Goal: Information Seeking & Learning: Stay updated

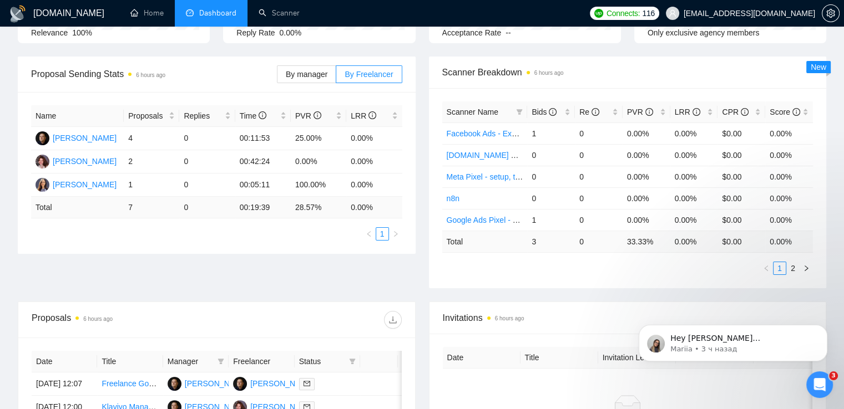
scroll to position [70, 0]
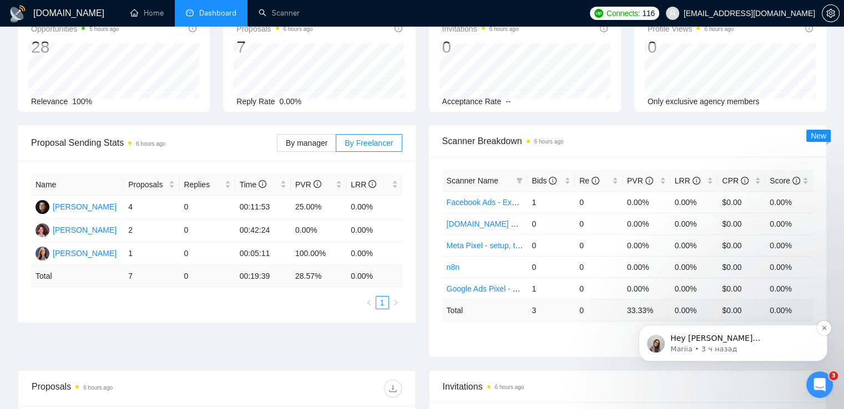
click at [734, 351] on p "Mariia • 3 ч назад" at bounding box center [741, 350] width 143 height 10
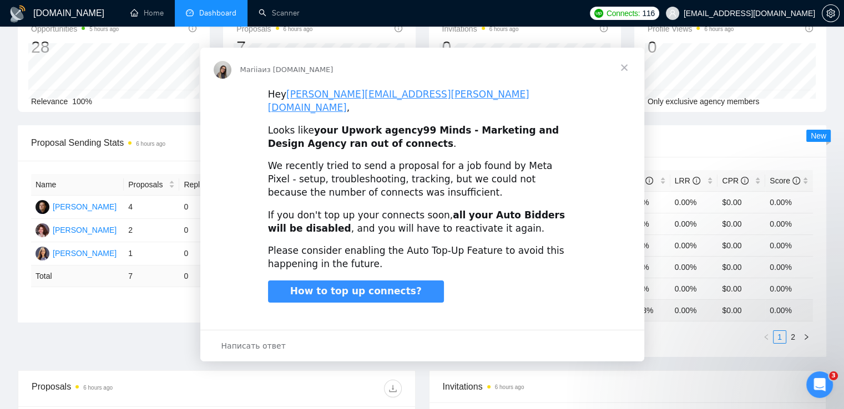
scroll to position [0, 0]
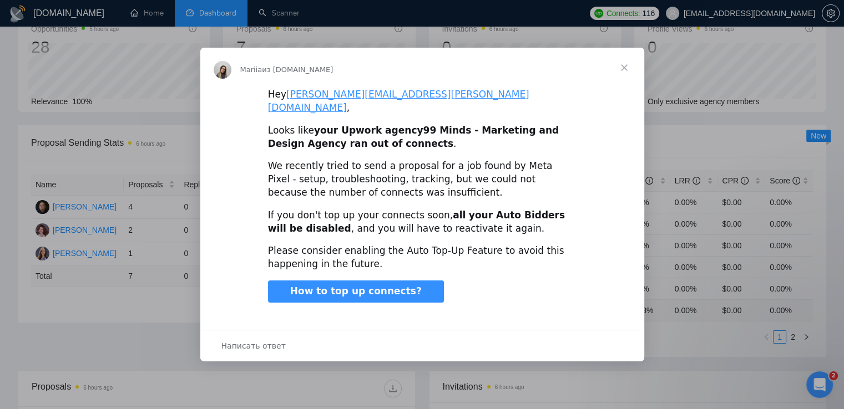
click at [626, 75] on span "Закрыть" at bounding box center [624, 68] width 40 height 40
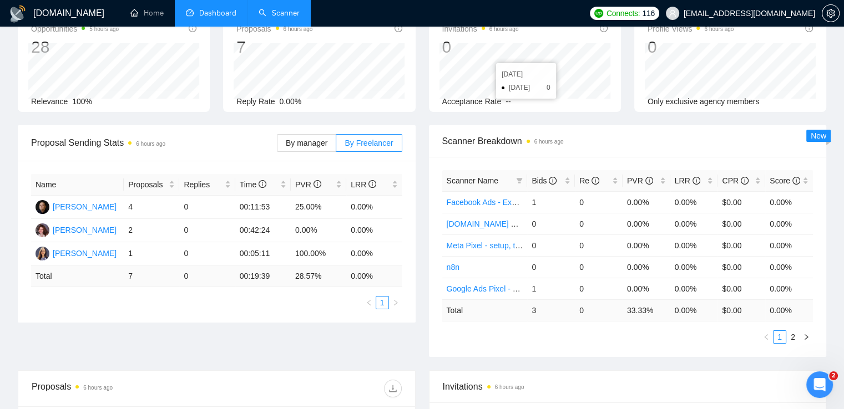
click at [284, 14] on link "Scanner" at bounding box center [279, 12] width 41 height 9
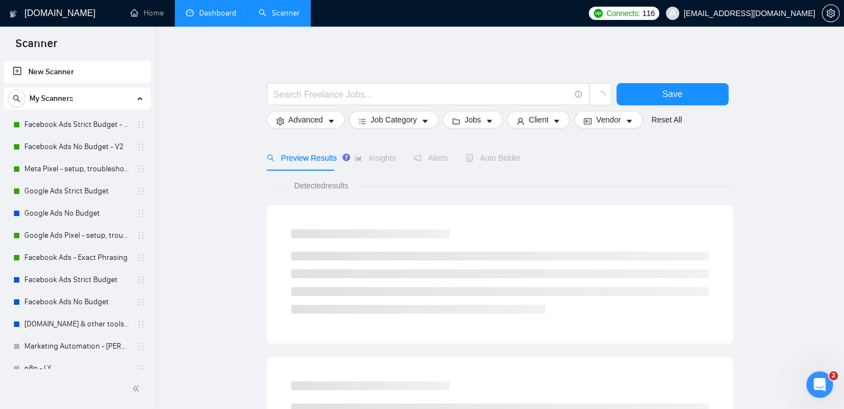
click at [214, 9] on link "Dashboard" at bounding box center [211, 12] width 50 height 9
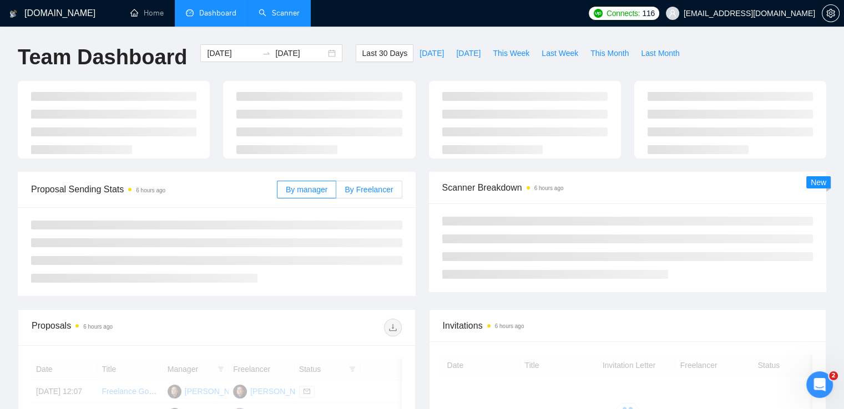
click at [384, 194] on label "By Freelancer" at bounding box center [368, 190] width 65 height 18
click at [336, 193] on input "By Freelancer" at bounding box center [336, 193] width 0 height 0
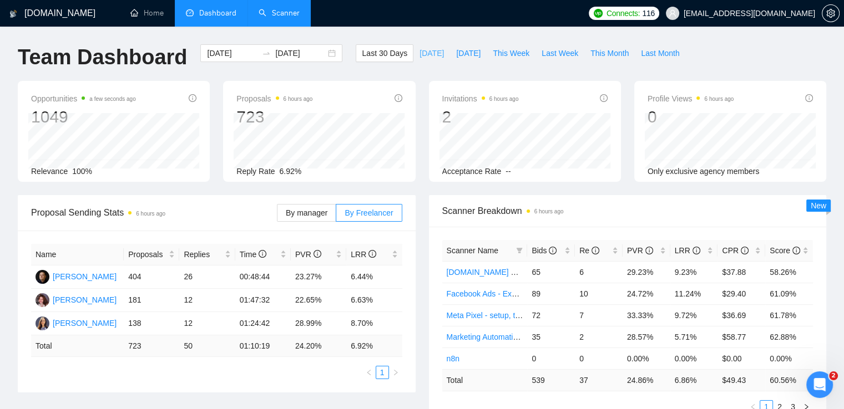
click at [424, 52] on span "[DATE]" at bounding box center [431, 53] width 24 height 12
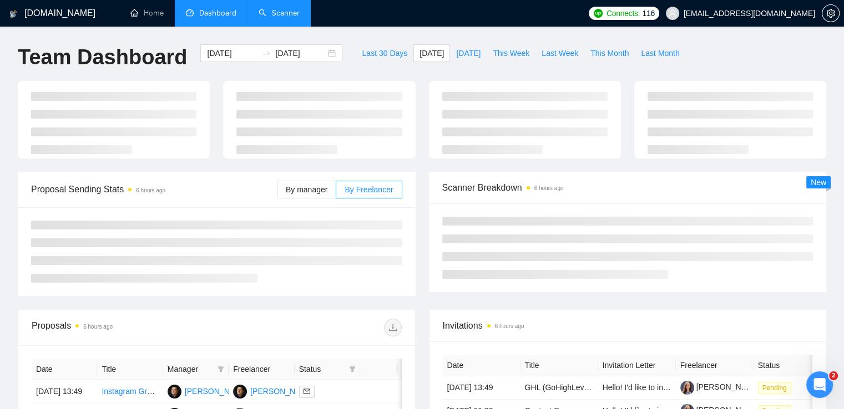
type input "[DATE]"
